Goal: Contribute content

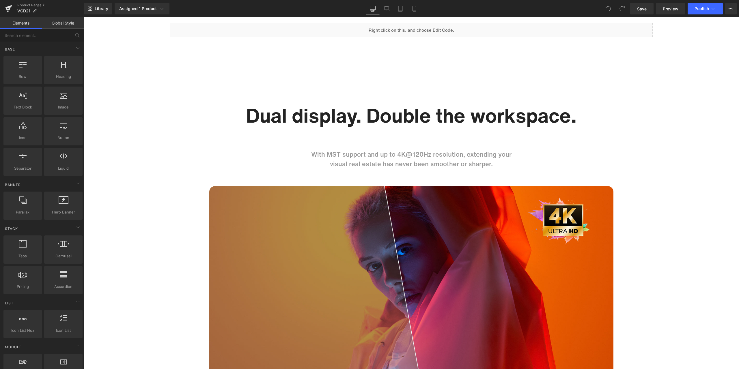
click at [354, 117] on h1 "Dual display. Double the workspace." at bounding box center [411, 116] width 338 height 24
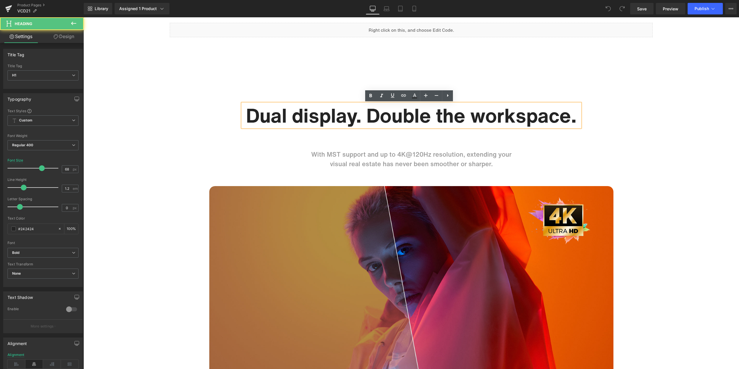
click at [344, 116] on h1 "Dual display. Double the workspace." at bounding box center [411, 116] width 338 height 24
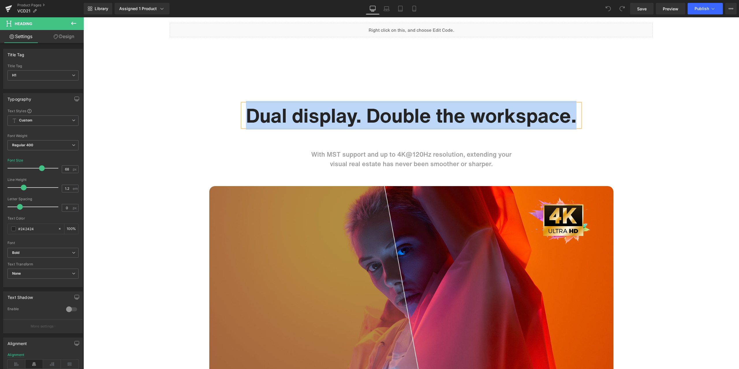
paste div
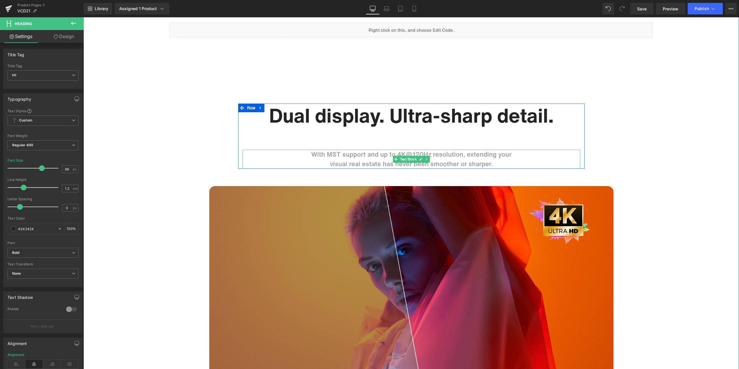
click at [369, 157] on p "With MST support and up to 4K@120Hz resolution, extending your" at bounding box center [411, 155] width 338 height 10
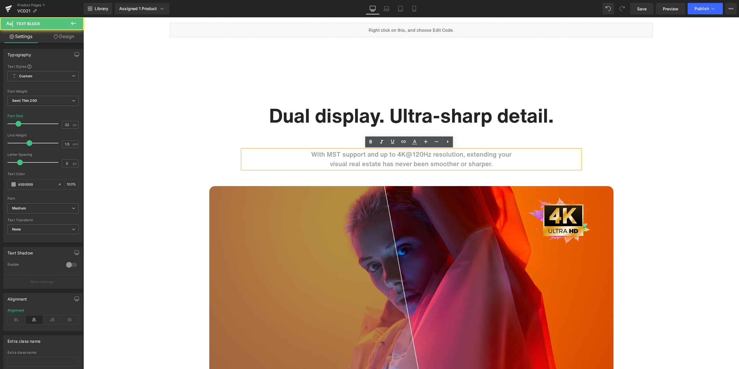
click at [359, 155] on p "With MST support and up to 4K@120Hz resolution, extending your" at bounding box center [411, 155] width 338 height 10
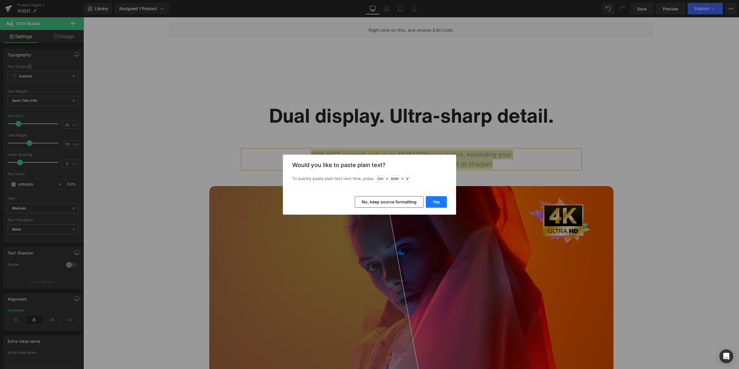
click at [0, 0] on button "Yes" at bounding box center [0, 0] width 0 height 0
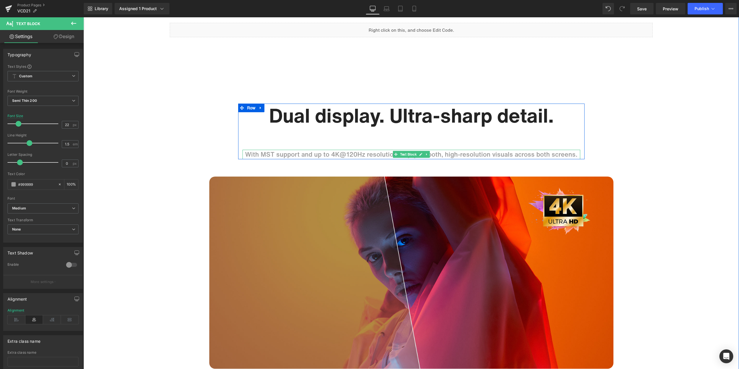
click at [444, 154] on p "With MST support and up to 4K@120Hz resolution, enjoy smooth, high-resolution v…" at bounding box center [411, 155] width 338 height 10
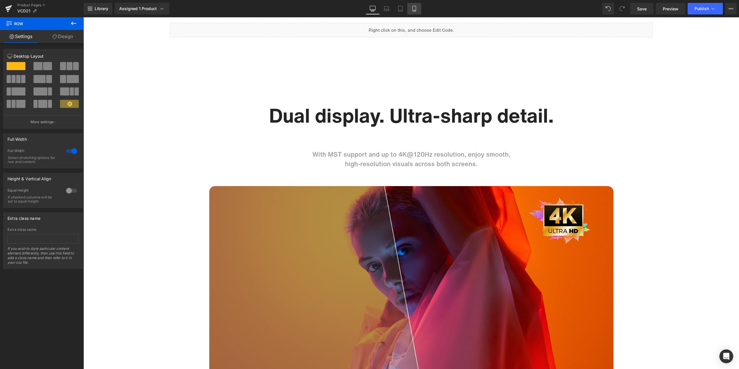
click at [419, 10] on link "Mobile" at bounding box center [414, 9] width 14 height 12
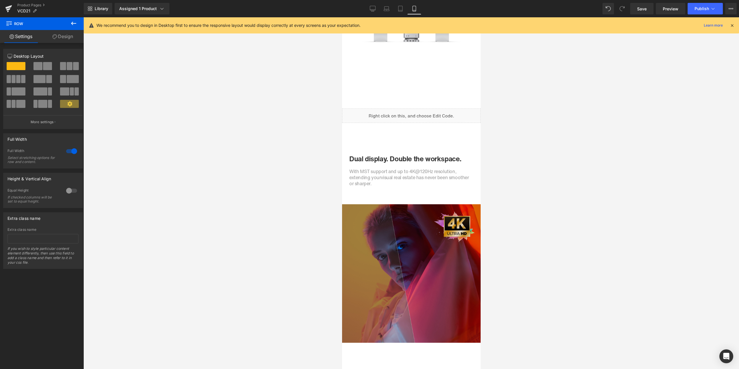
scroll to position [693, 0]
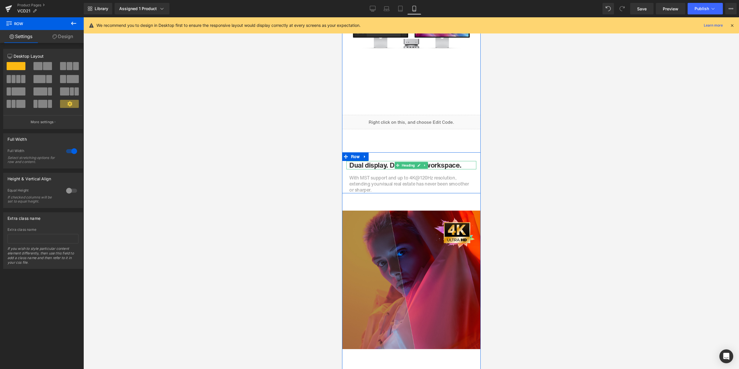
click at [385, 167] on h1 "Dual display. Double the workspace." at bounding box center [411, 165] width 124 height 8
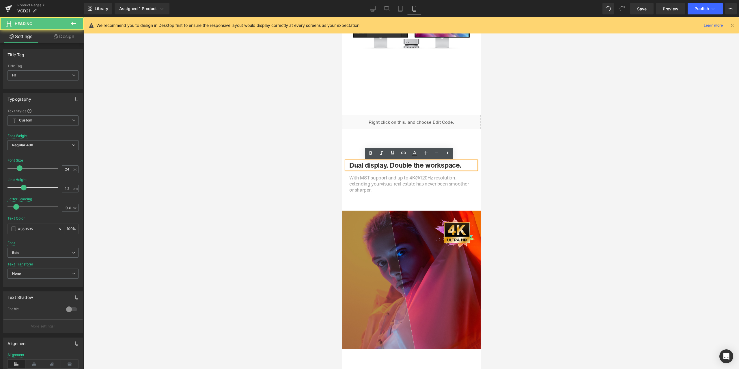
click at [379, 165] on h1 "Dual display. Double the workspace." at bounding box center [411, 165] width 124 height 8
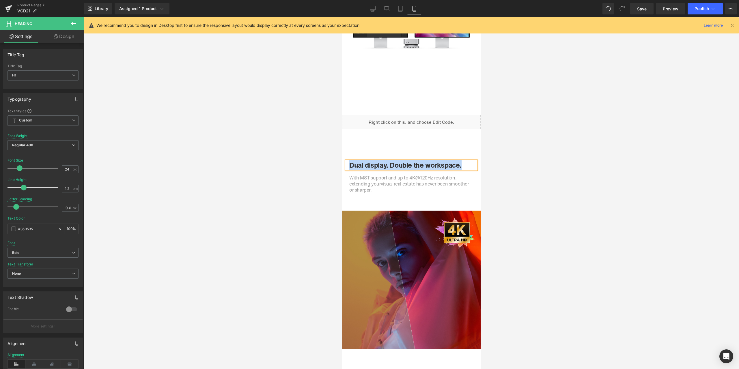
paste div
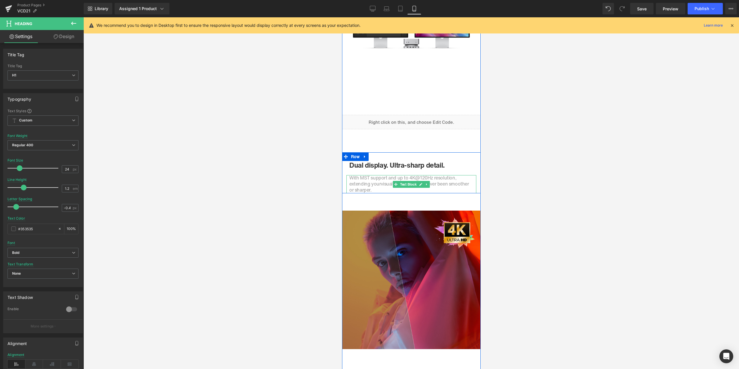
click at [380, 183] on span "visual real estate has never been smoother or sharper." at bounding box center [409, 186] width 120 height 13
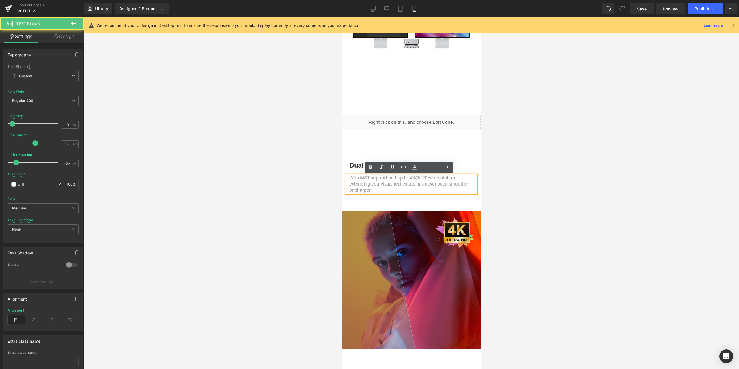
click at [362, 181] on span "With MST support and up to 4K@120Hz resolution, extending your" at bounding box center [402, 180] width 107 height 13
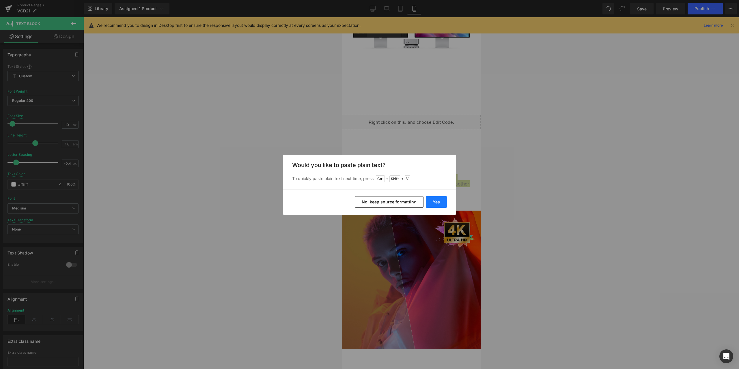
click at [0, 0] on button "Yes" at bounding box center [0, 0] width 0 height 0
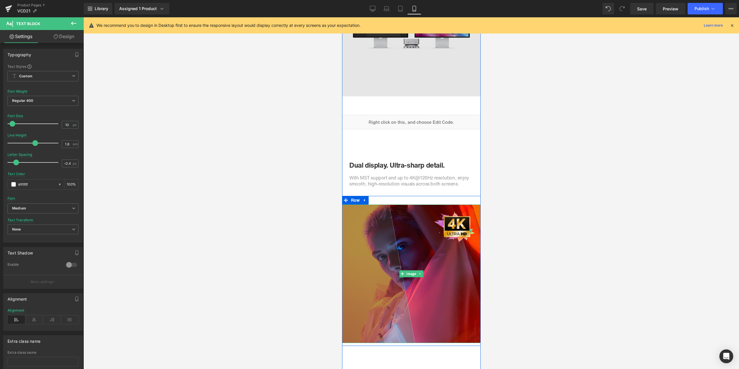
scroll to position [520, 0]
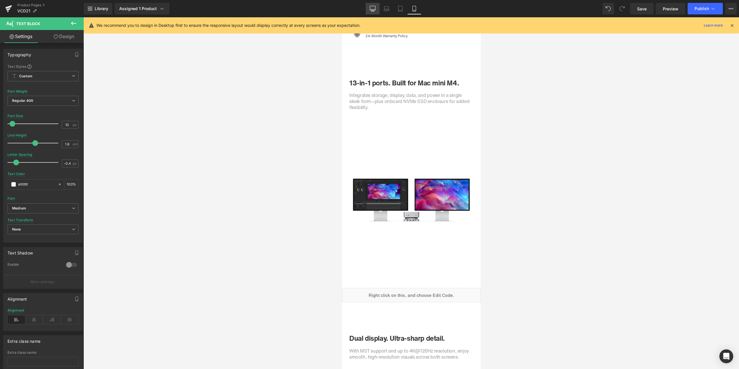
click at [367, 5] on link "Desktop" at bounding box center [373, 9] width 14 height 12
type input "15"
type input "1.5"
type input "0"
type input "#363434"
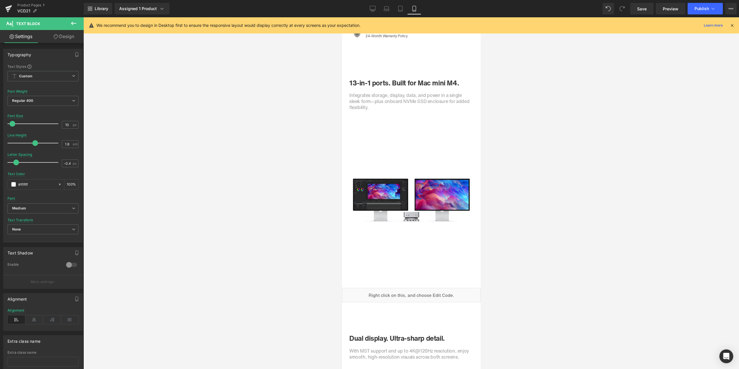
type input "100"
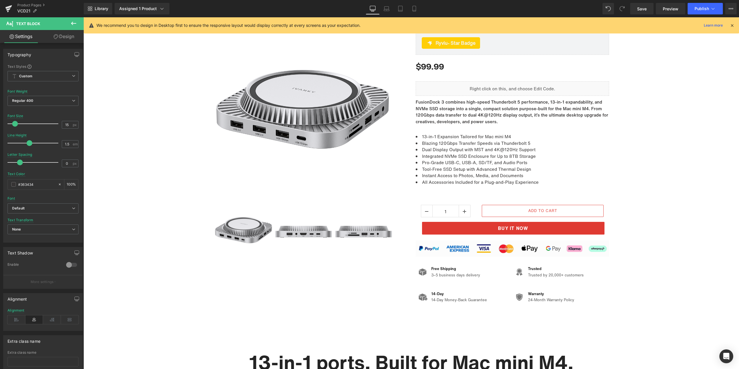
scroll to position [58, 0]
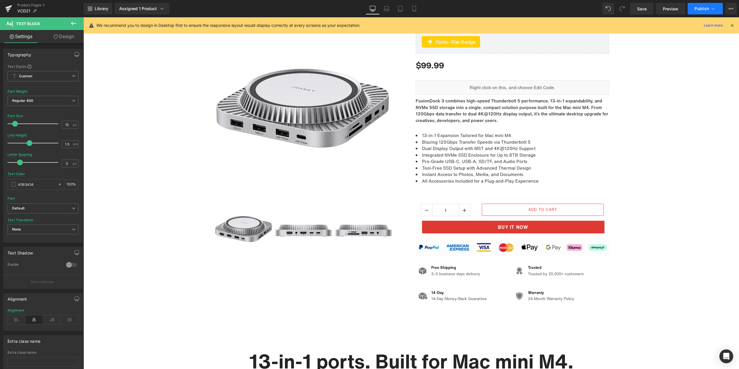
click at [700, 9] on span "Publish" at bounding box center [702, 8] width 14 height 5
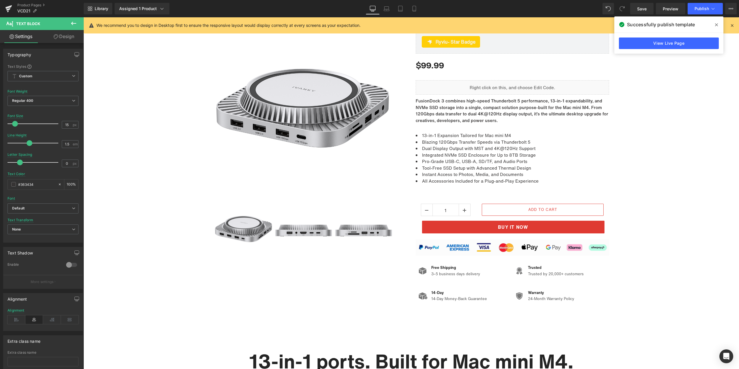
click at [0, 0] on span at bounding box center [0, 0] width 0 height 0
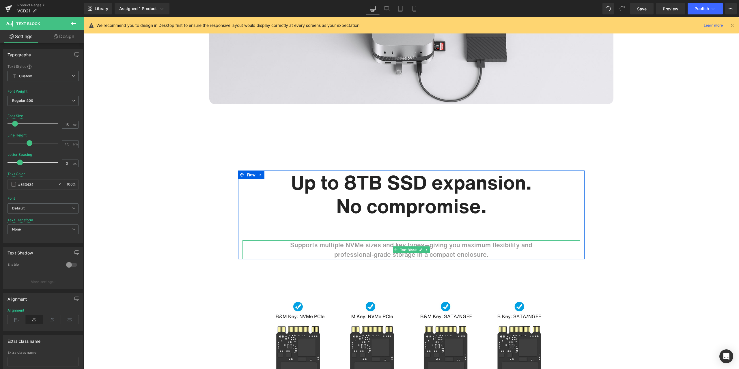
scroll to position [1819, 0]
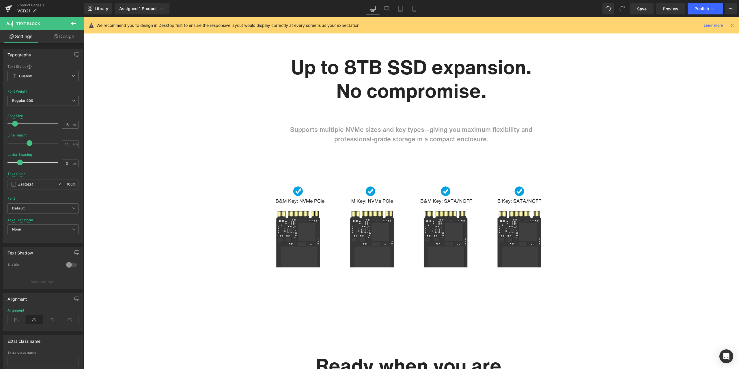
drag, startPoint x: 165, startPoint y: 157, endPoint x: 171, endPoint y: 164, distance: 9.6
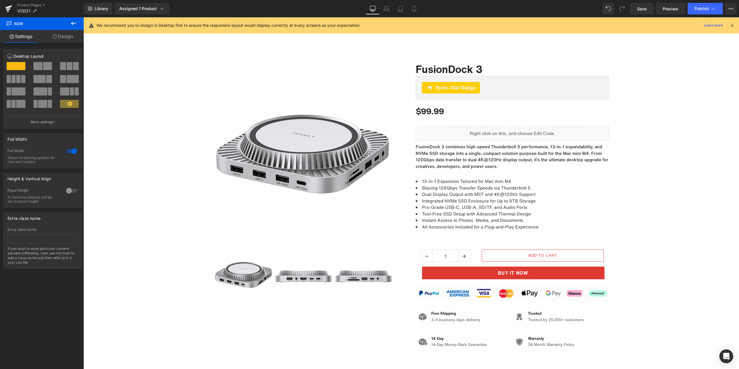
scroll to position [0, 0]
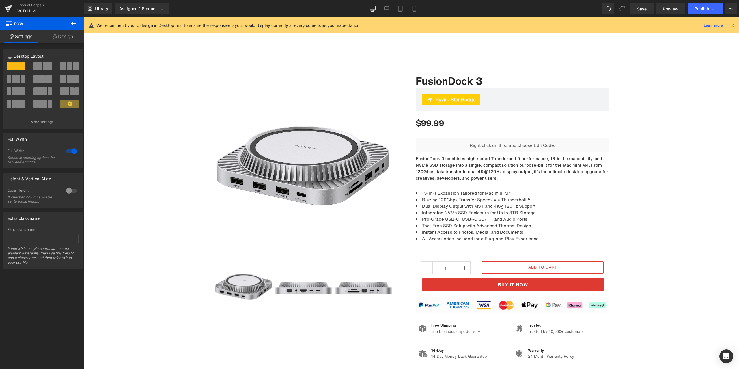
click at [549, 6] on div "Library Assigned 1 Product Product Preview FusionDock 3 Manage assigned product…" at bounding box center [411, 9] width 655 height 12
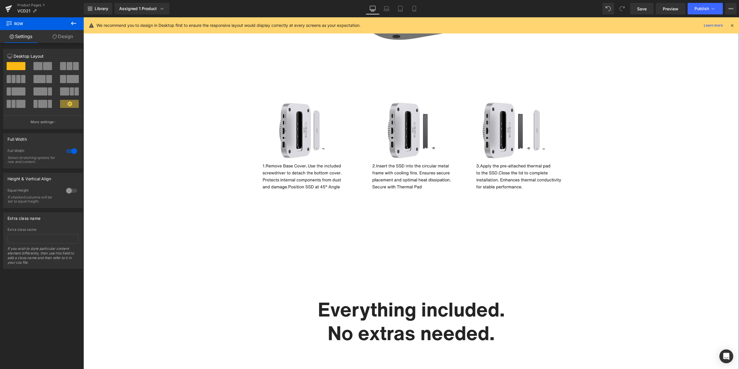
scroll to position [2915, 0]
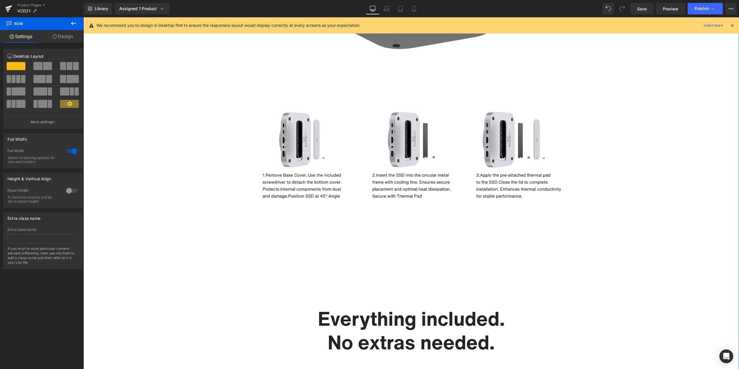
click at [255, 10] on div "Library Assigned 1 Product Product Preview FusionDock 3 Manage assigned product…" at bounding box center [411, 9] width 655 height 12
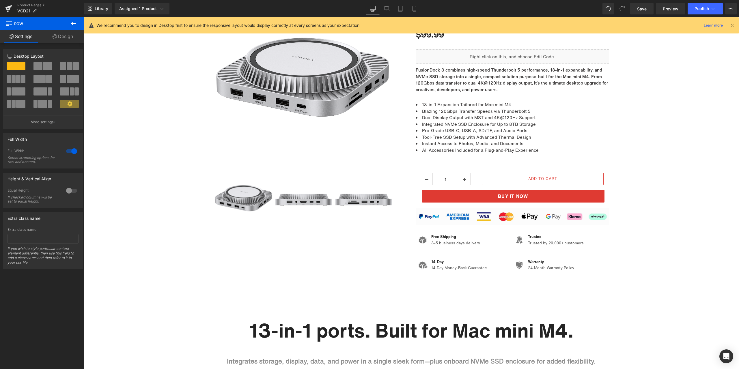
scroll to position [85, 0]
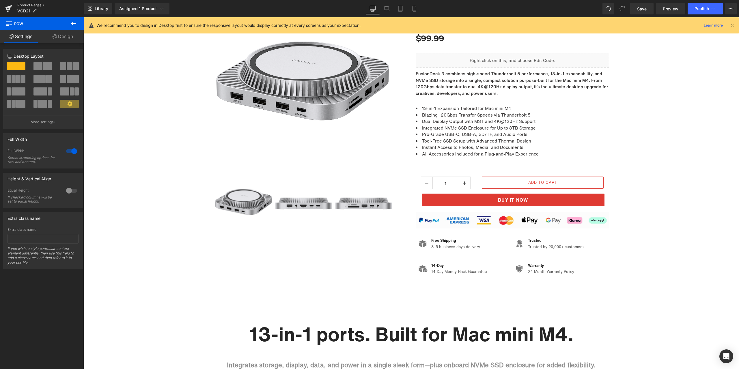
click at [34, 5] on link "Product Pages" at bounding box center [50, 5] width 66 height 5
